Goal: Find contact information: Find contact information

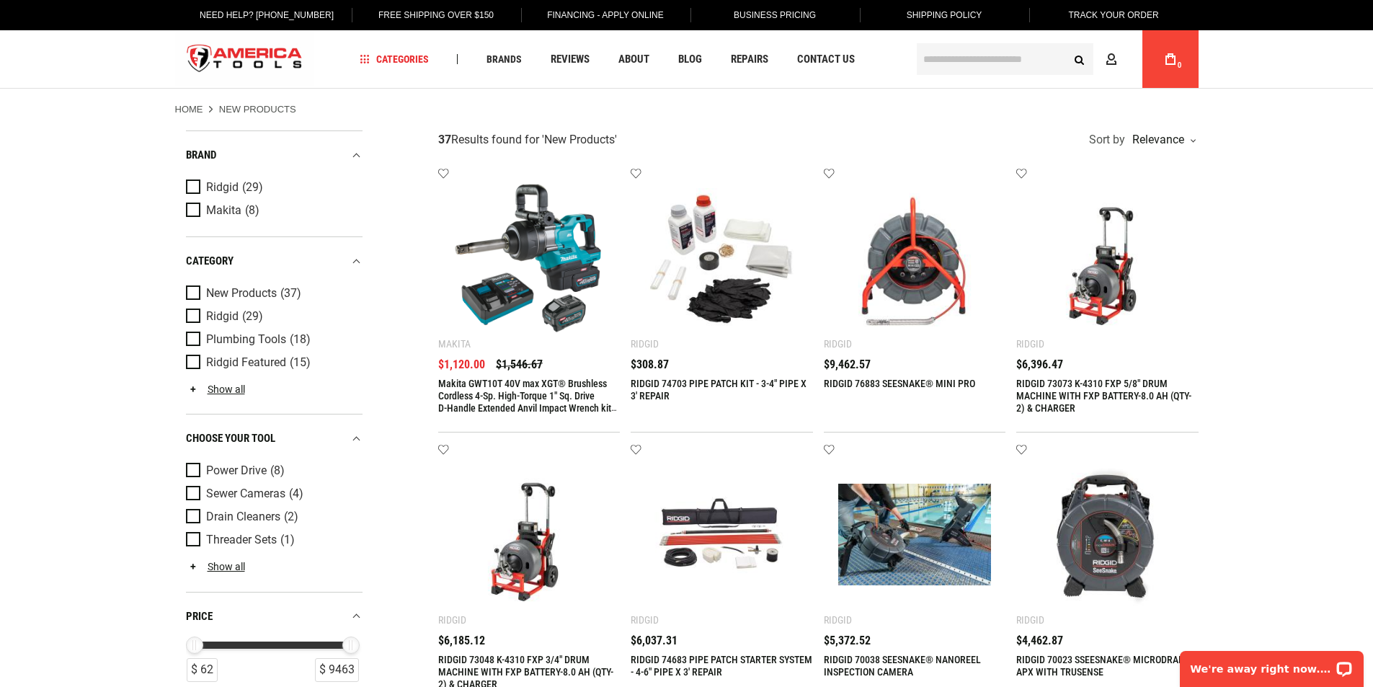
click at [531, 270] on img at bounding box center [530, 259] width 154 height 154
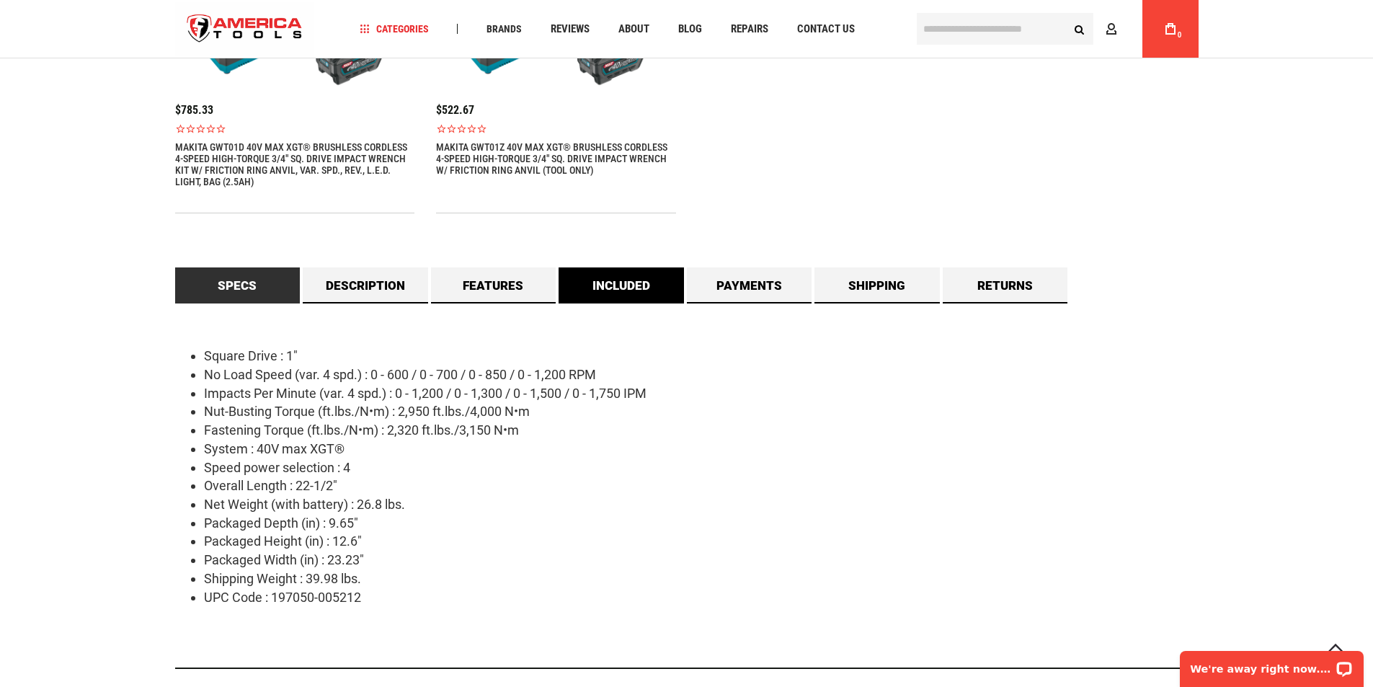
scroll to position [1226, 0]
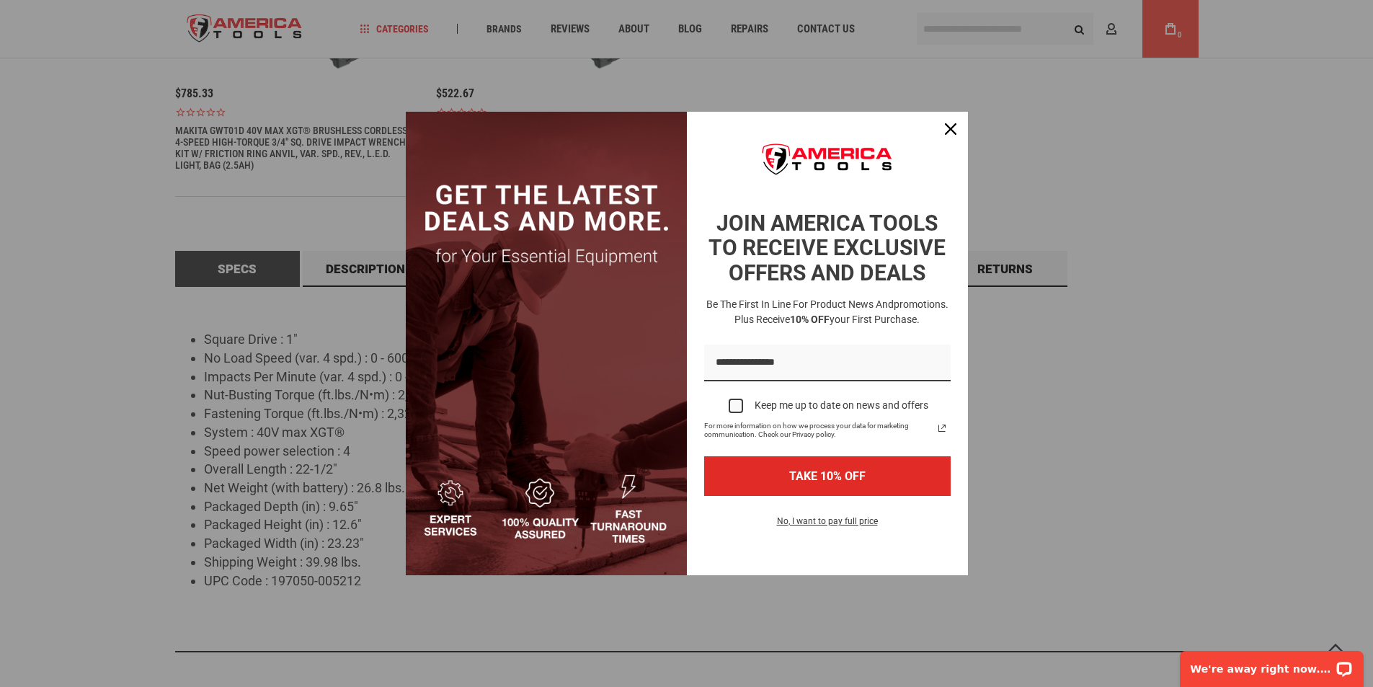
drag, startPoint x: 220, startPoint y: 323, endPoint x: 353, endPoint y: 427, distance: 168.9
click at [954, 131] on icon "close icon" at bounding box center [951, 129] width 12 height 12
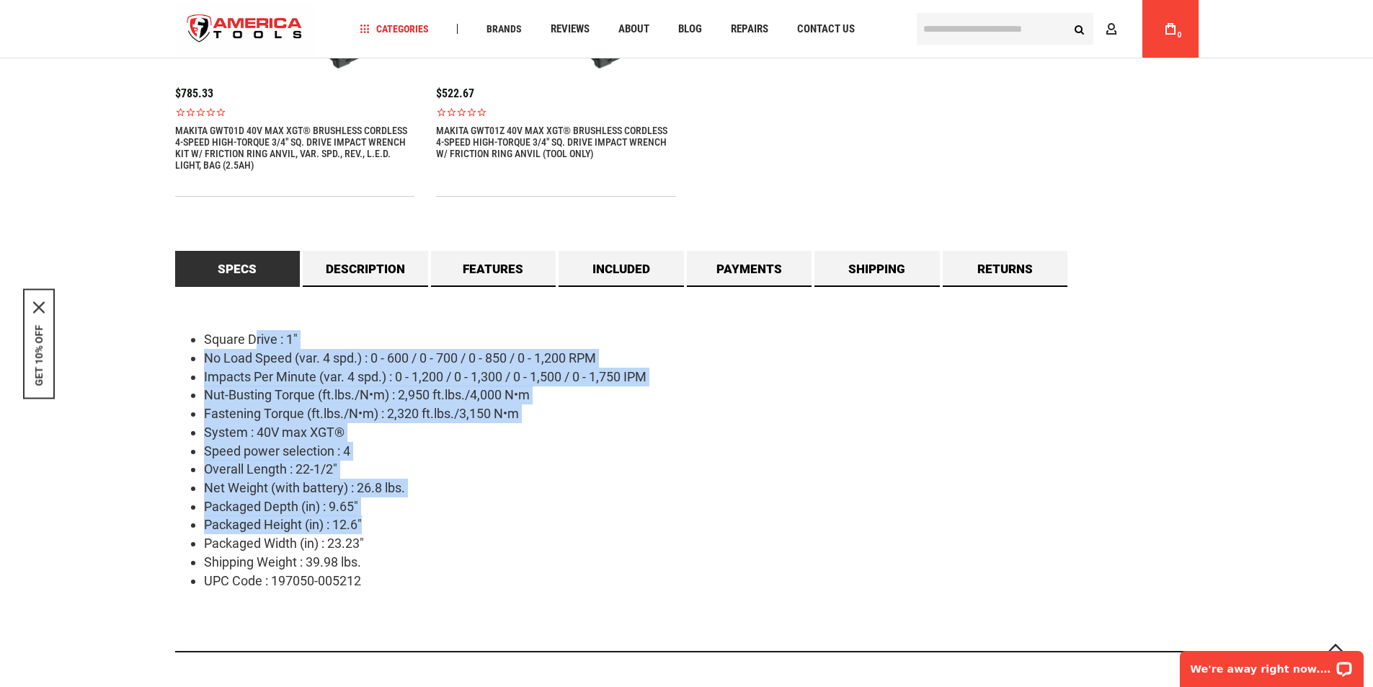
drag, startPoint x: 253, startPoint y: 316, endPoint x: 390, endPoint y: 532, distance: 255.4
click at [390, 532] on div "Square Drive : 1" No Load Speed (var. 4 spd.) : 0 - 600 / 0 - 700 / 0 - 850 / 0…" at bounding box center [687, 470] width 1024 height 366
drag, startPoint x: 206, startPoint y: 338, endPoint x: 363, endPoint y: 581, distance: 289.3
click at [363, 581] on ul "Square Drive : 1" No Load Speed (var. 4 spd.) : 0 - 600 / 0 - 700 / 0 - 850 / 0…" at bounding box center [687, 460] width 1024 height 260
copy ul "Square Drive : 1" No Load Speed (var. 4 spd.) : 0 - 600 / 0 - 700 / 0 - 850 / 0…"
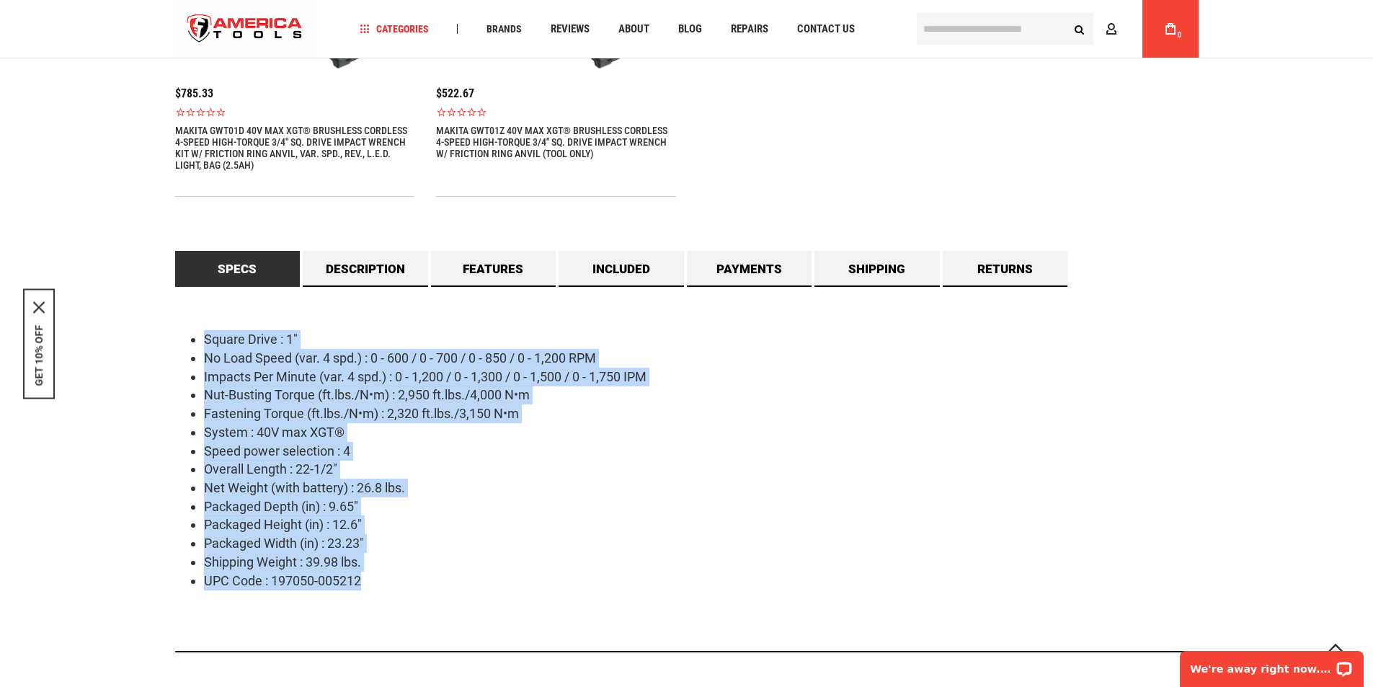
click at [936, 404] on li "Nut-Busting Torque (ft.lbs./N•m) : 2,950 ft.lbs./4,000 N•m" at bounding box center [701, 395] width 995 height 19
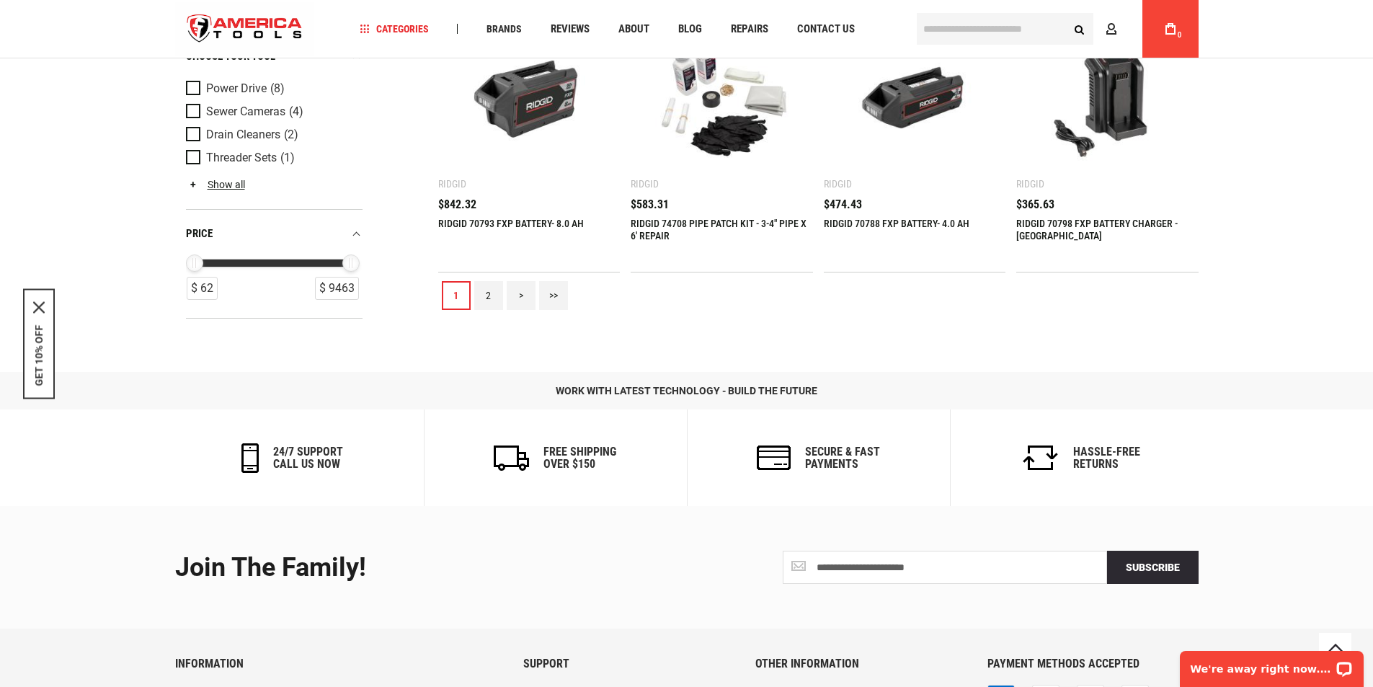
scroll to position [1691, 0]
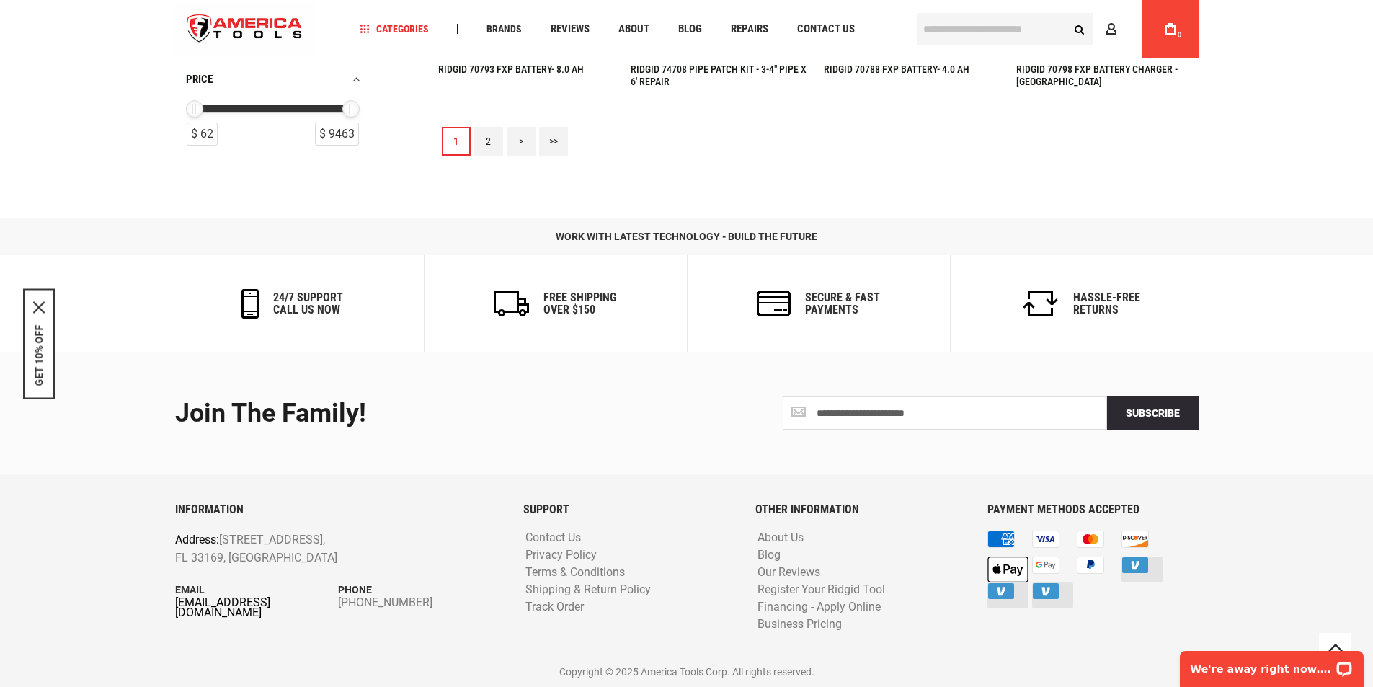
click at [239, 602] on link "[EMAIL_ADDRESS][DOMAIN_NAME]" at bounding box center [257, 608] width 164 height 20
drag, startPoint x: 1257, startPoint y: 677, endPoint x: 2429, endPoint y: 1311, distance: 1332.5
click at [1257, 677] on div "We're away right now. Please check back later!" at bounding box center [1272, 669] width 184 height 36
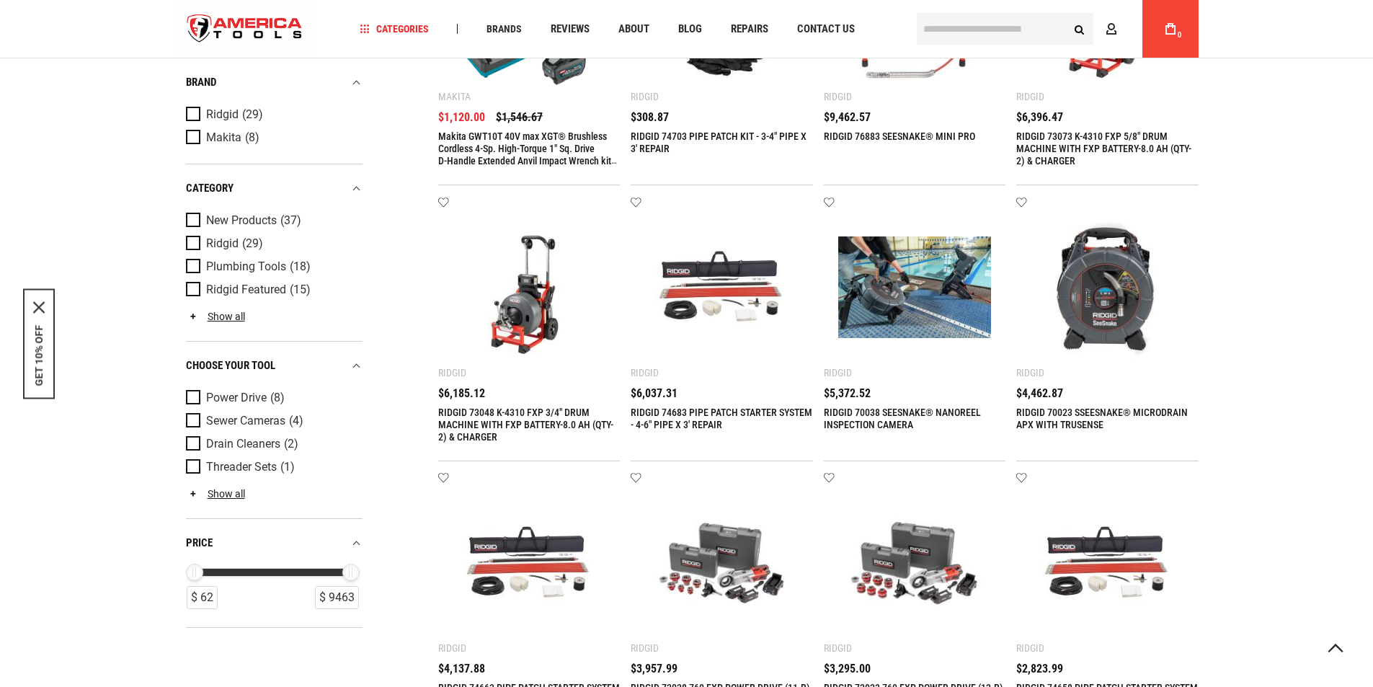
scroll to position [0, 0]
